Goal: Book appointment/travel/reservation

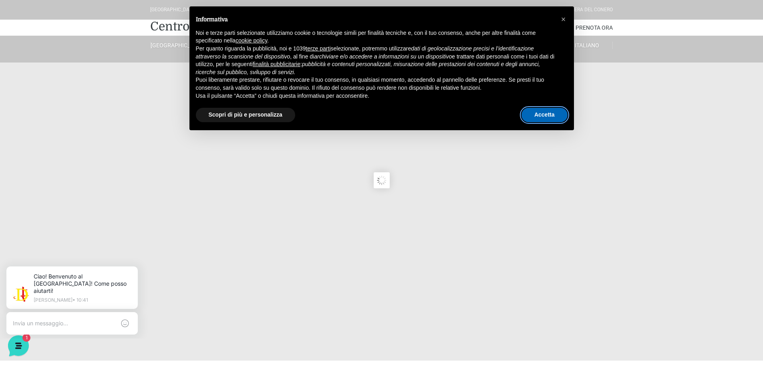
click at [541, 115] on button "Accetta" at bounding box center [544, 115] width 46 height 14
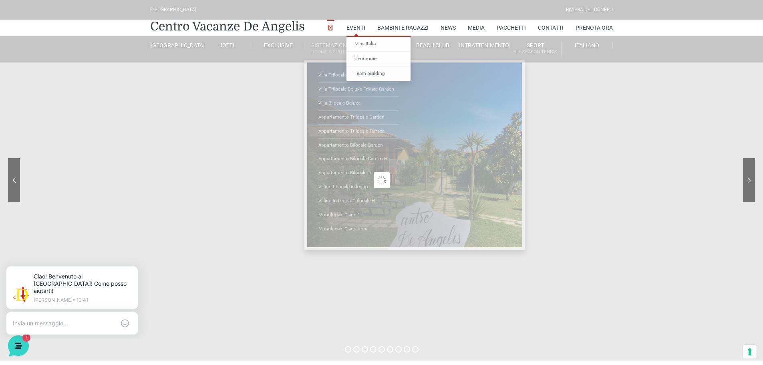
click at [328, 47] on link "Sistemazioni Rooms & Suites" at bounding box center [329, 49] width 51 height 15
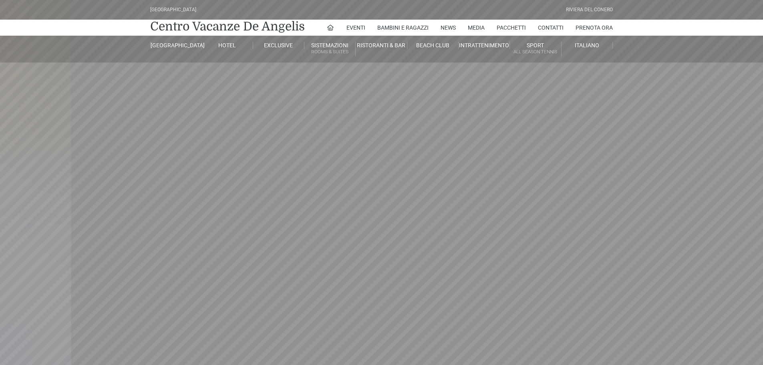
click at [328, 47] on link "Sistemazioni Rooms & Suites" at bounding box center [329, 49] width 51 height 15
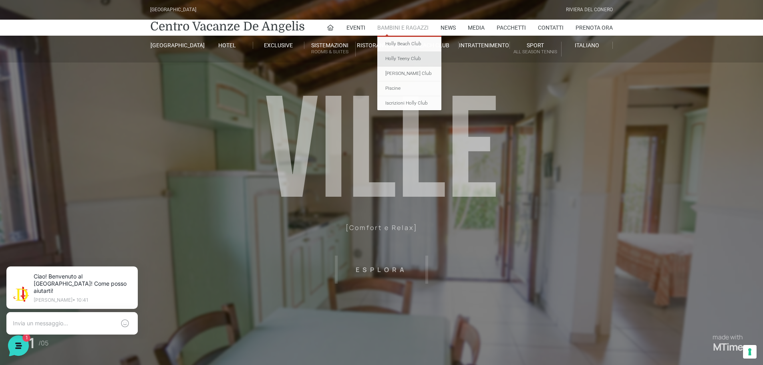
click at [394, 54] on link "Holly Teeny Club" at bounding box center [409, 59] width 64 height 15
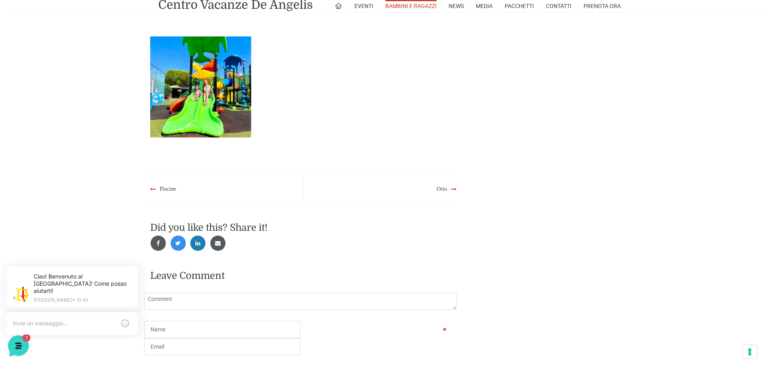
scroll to position [701, 0]
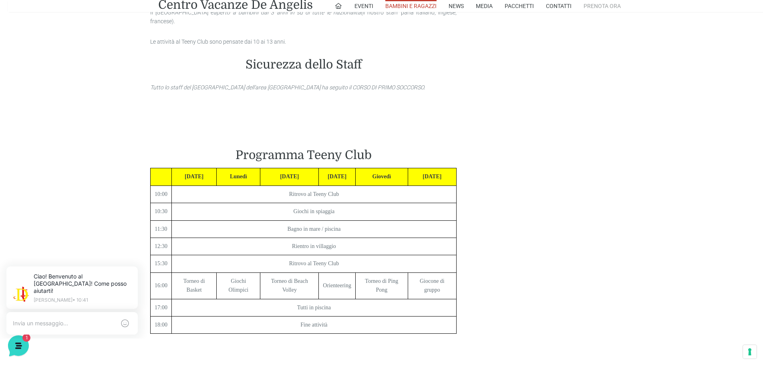
click at [590, 7] on link "Prenota Ora" at bounding box center [601, 6] width 37 height 12
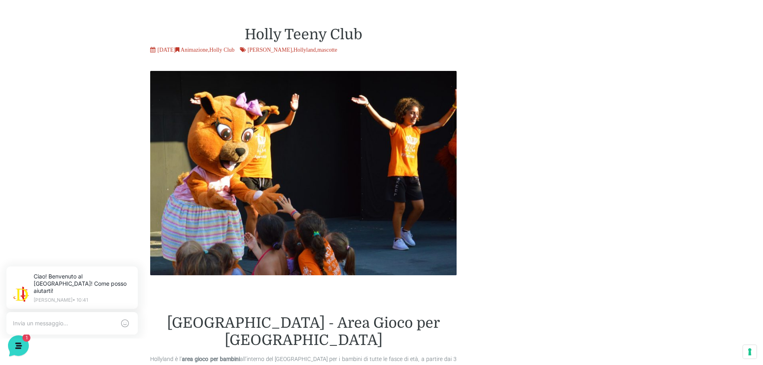
scroll to position [20, 0]
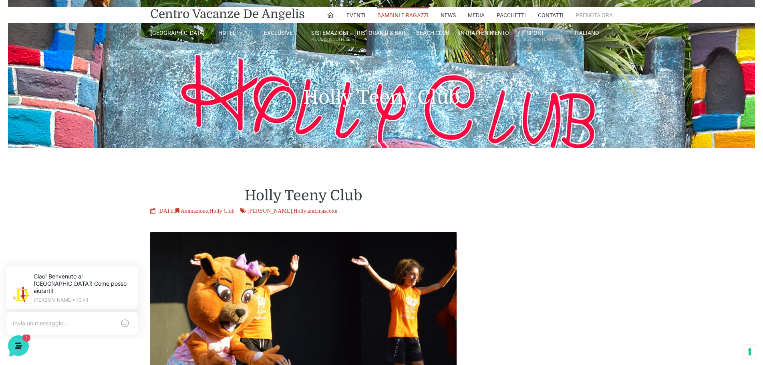
click at [587, 15] on link "Prenota Ora" at bounding box center [593, 15] width 37 height 16
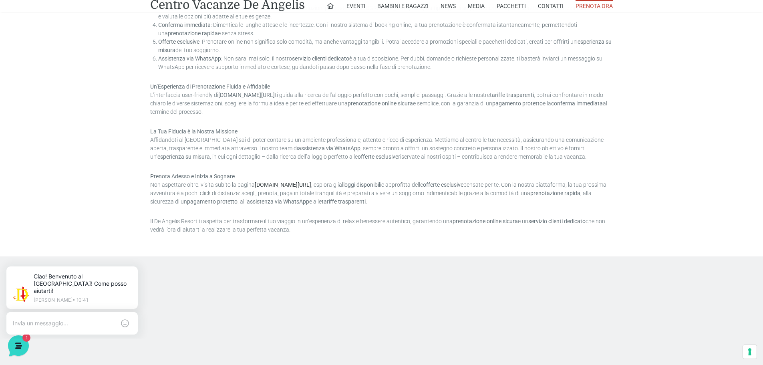
scroll to position [641, 0]
